Goal: Information Seeking & Learning: Learn about a topic

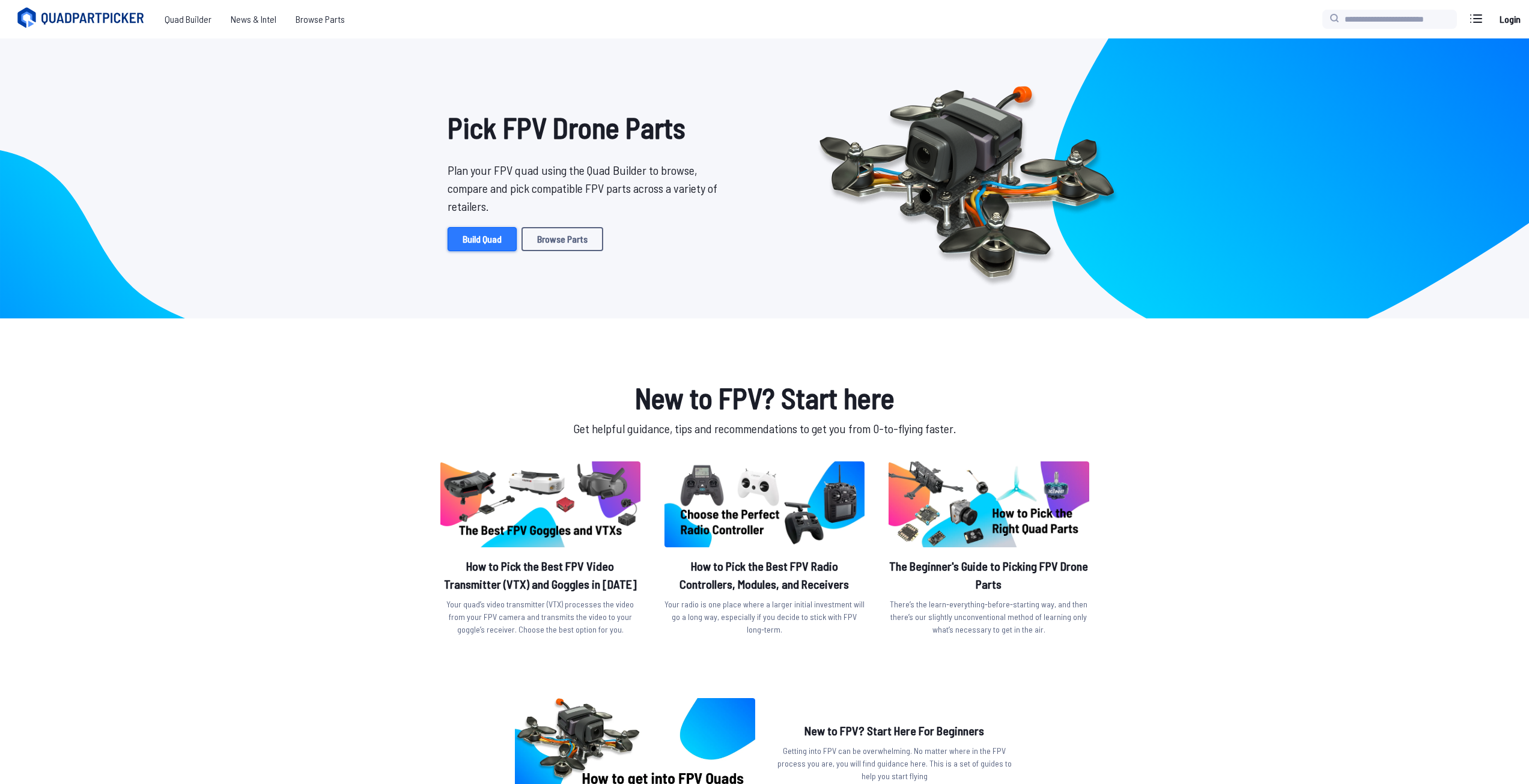
click at [498, 248] on link "Build Quad" at bounding box center [482, 238] width 70 height 24
click at [553, 239] on link "Browse Parts" at bounding box center [562, 238] width 82 height 24
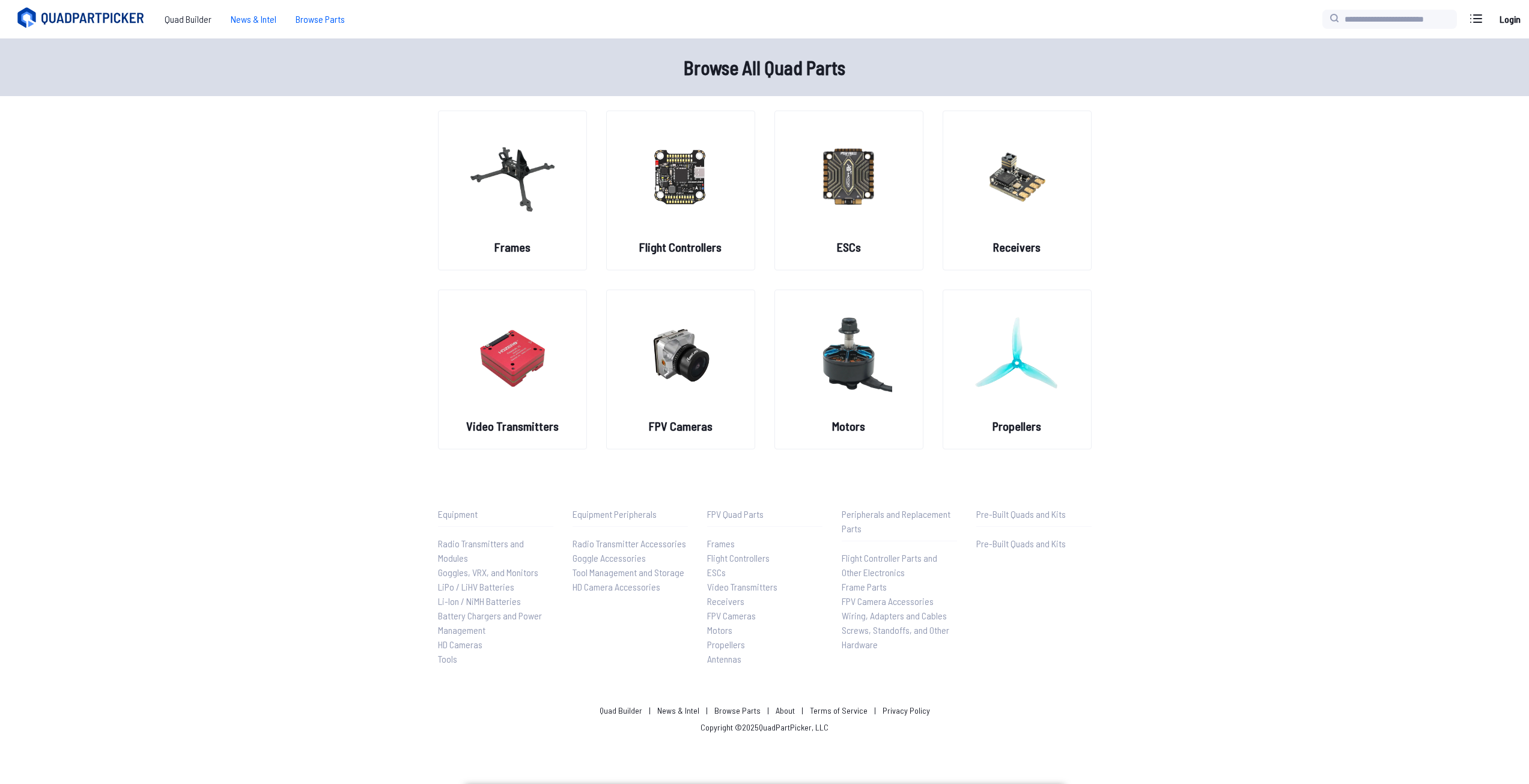
click at [263, 12] on span "News & Intel" at bounding box center [253, 18] width 65 height 24
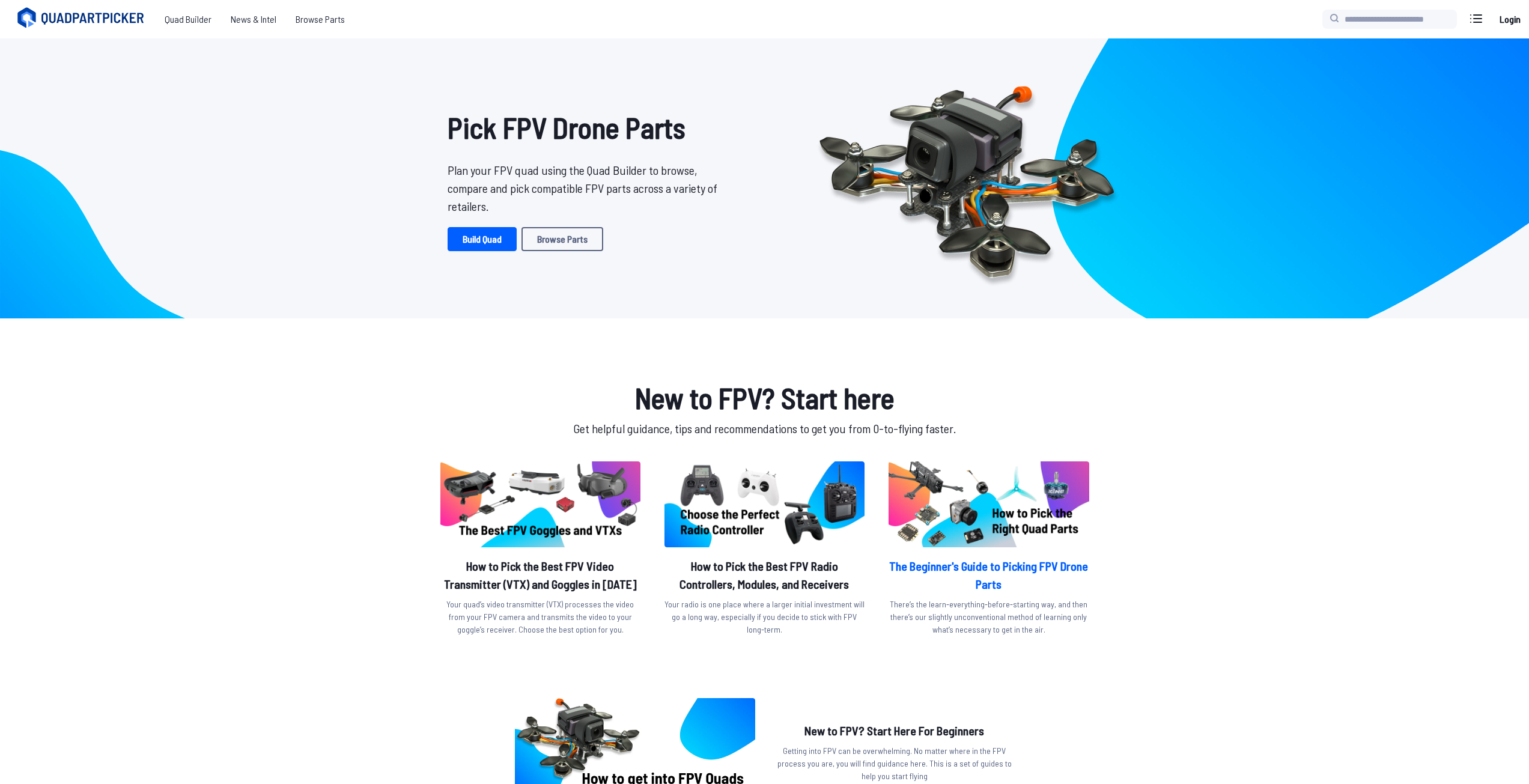
click at [1042, 568] on h2 "The Beginner's Guide to Picking FPV Drone Parts" at bounding box center [988, 574] width 200 height 36
